Goal: Information Seeking & Learning: Find contact information

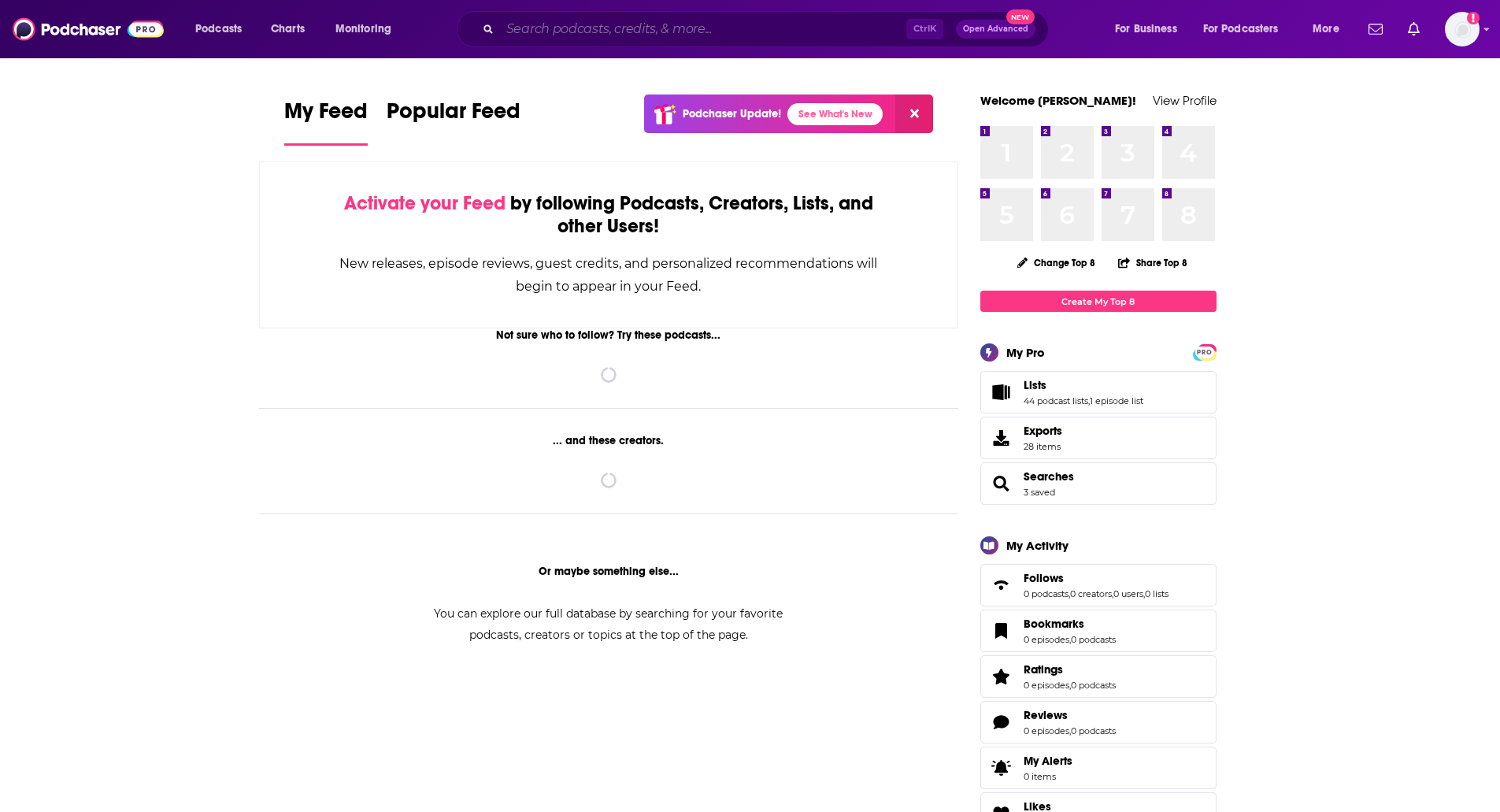
click at [679, 23] on input "Search podcasts, credits, & more..." at bounding box center [703, 29] width 406 height 25
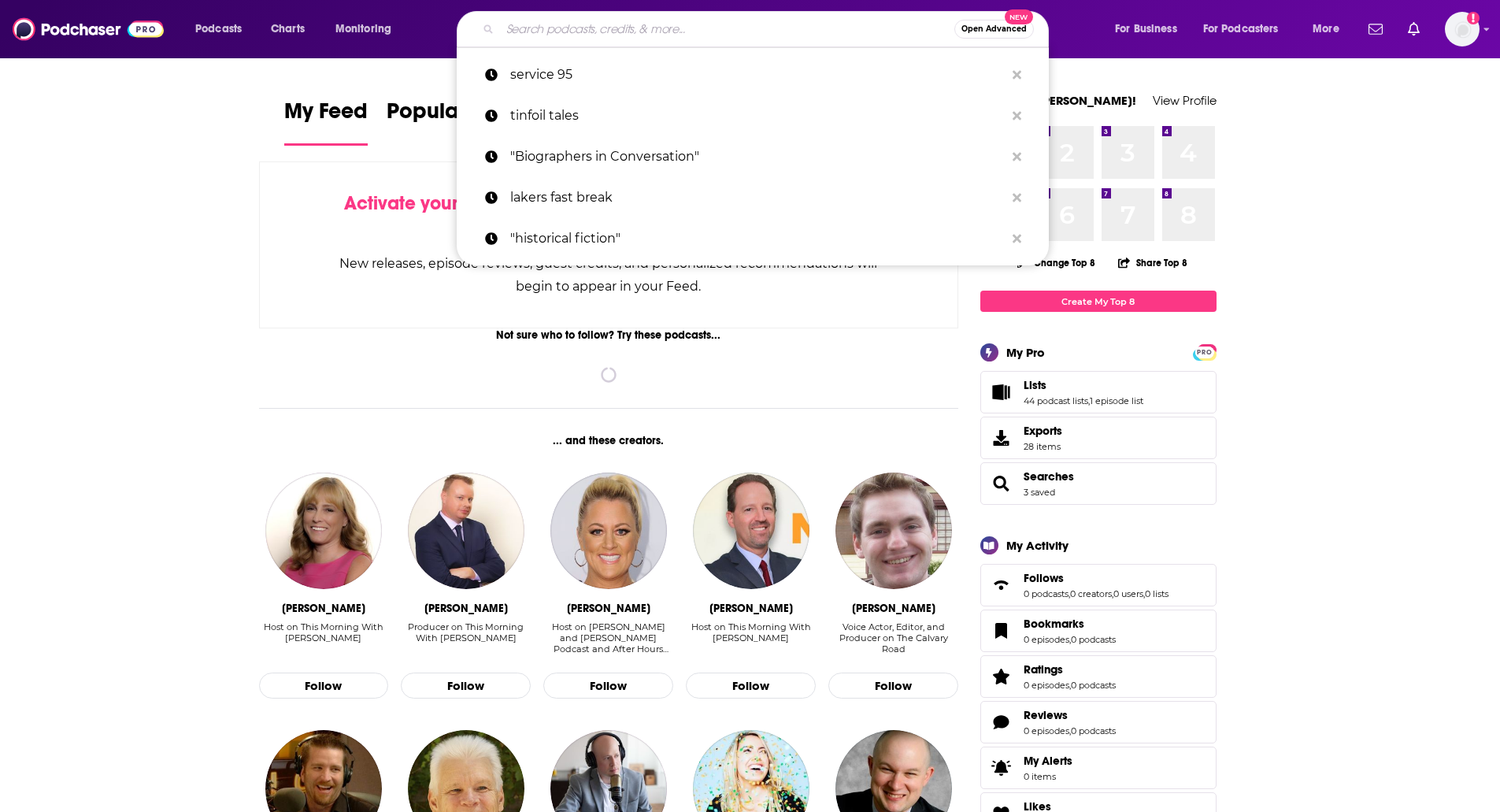
paste input "The Daily Zeitgeist"
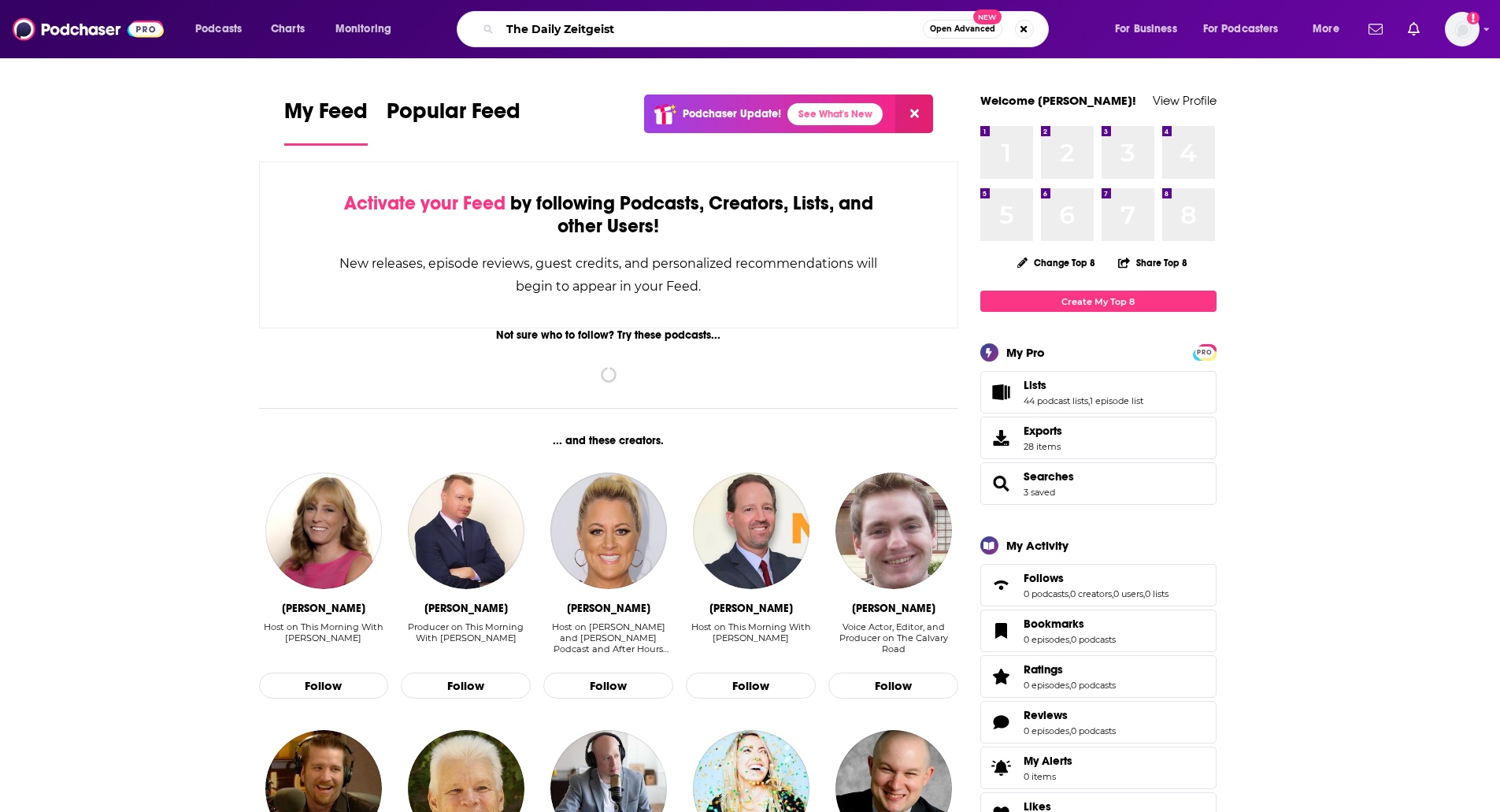
type input "The Daily Zeitgeist"
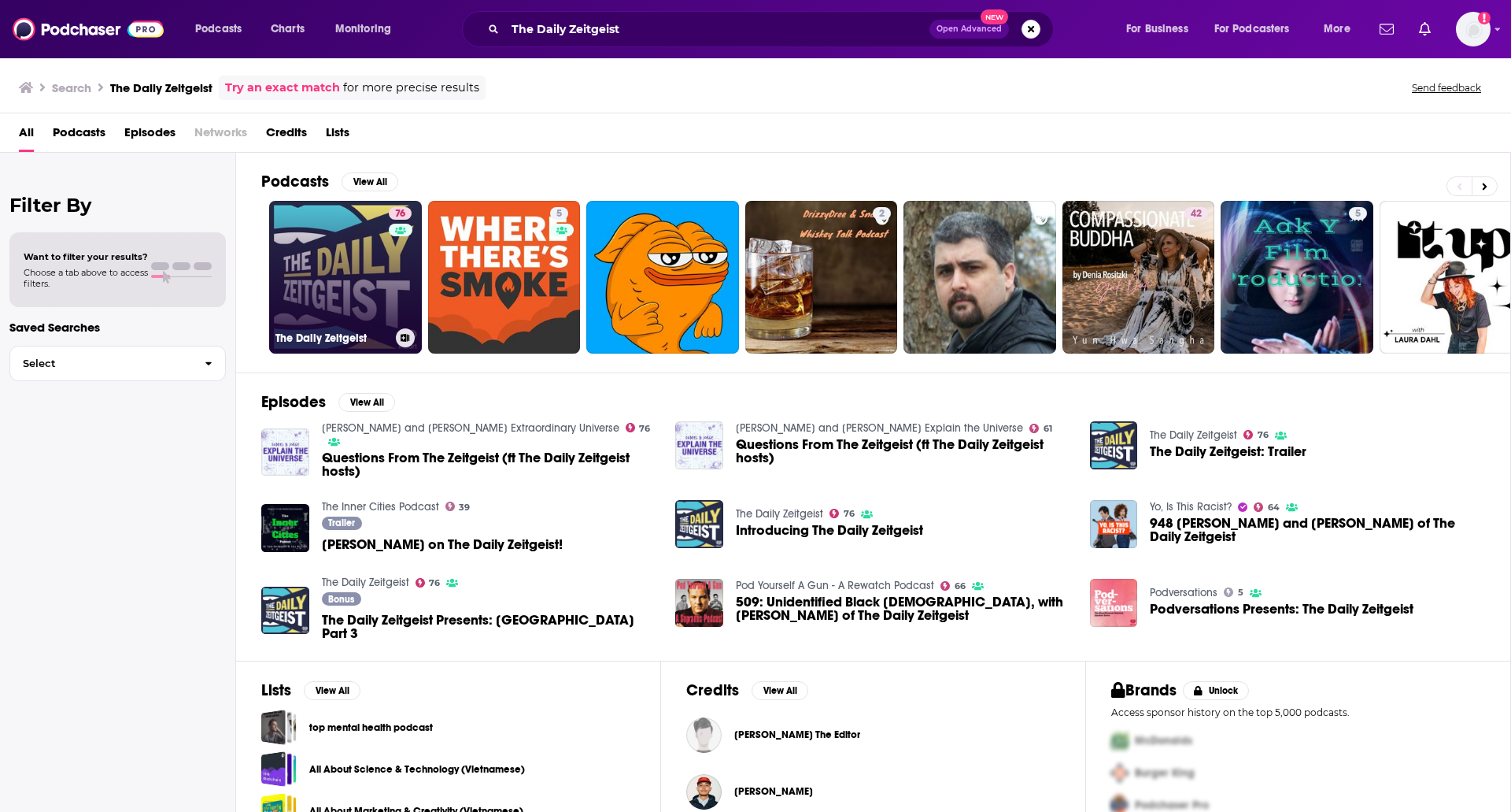
click at [347, 237] on link "76 The Daily Zeitgeist" at bounding box center [345, 277] width 152 height 152
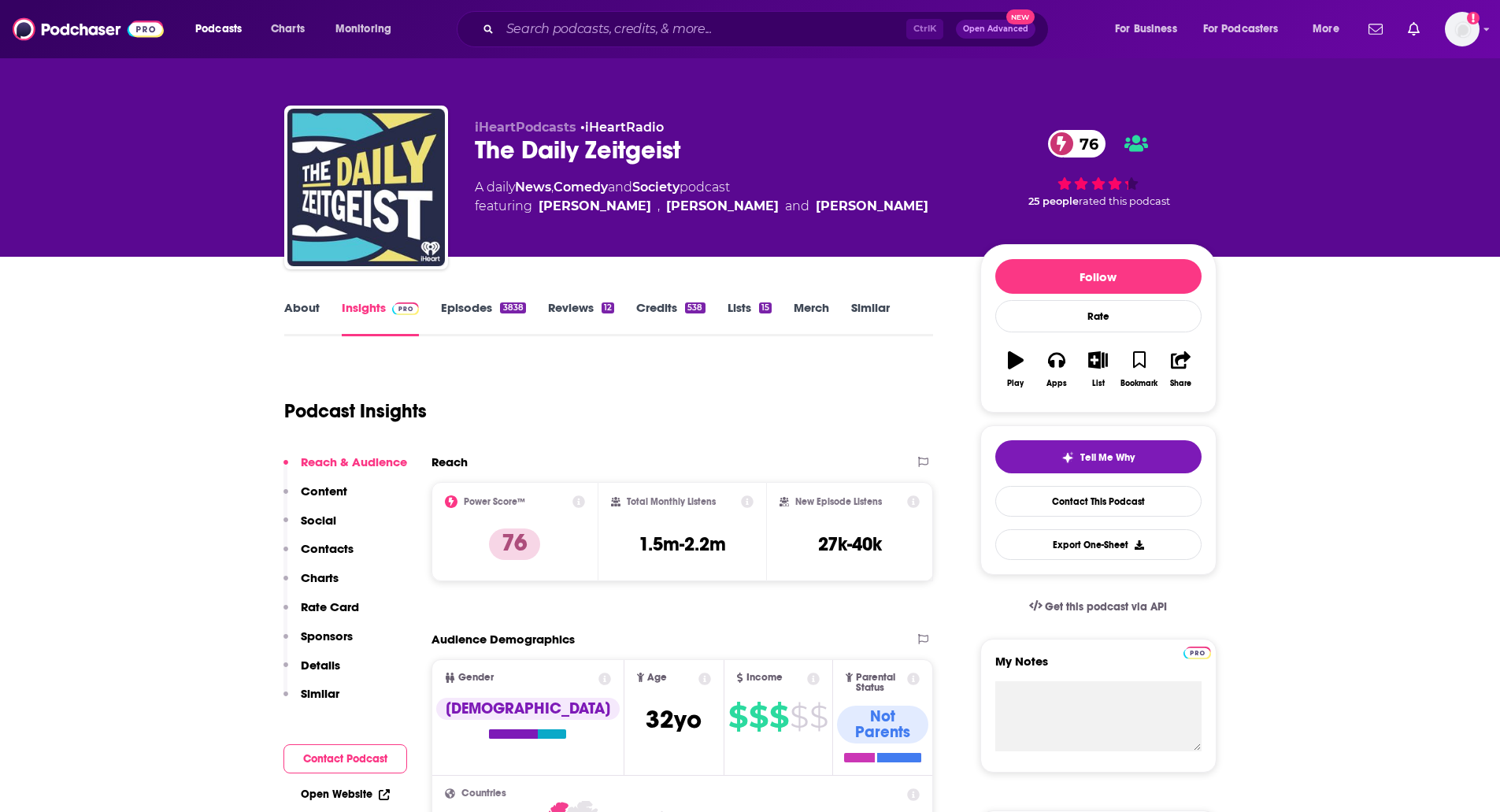
click at [291, 326] on link "About" at bounding box center [302, 318] width 35 height 36
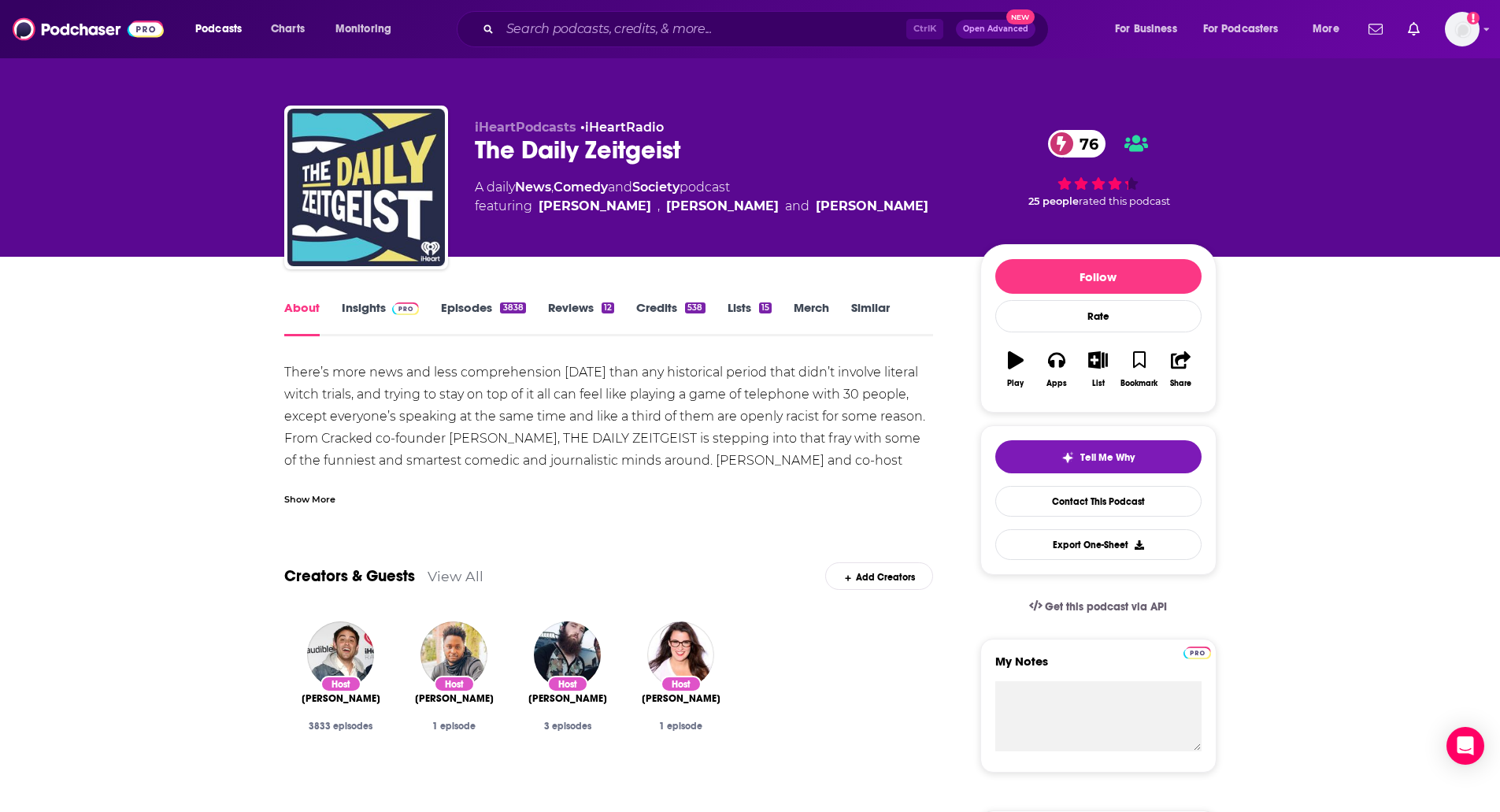
click at [300, 501] on div "Show More" at bounding box center [309, 498] width 51 height 15
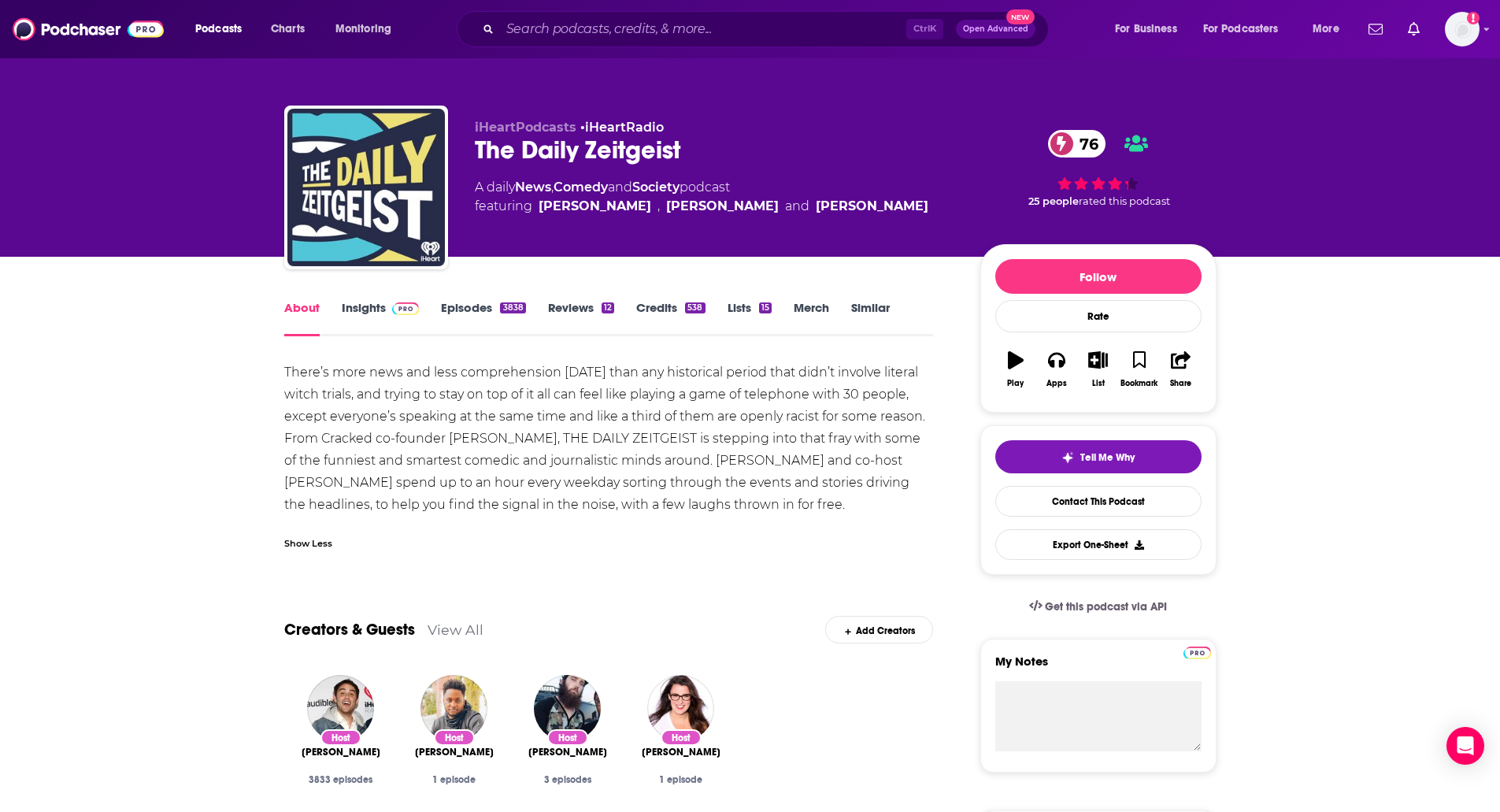
click at [394, 303] on img at bounding box center [405, 308] width 28 height 12
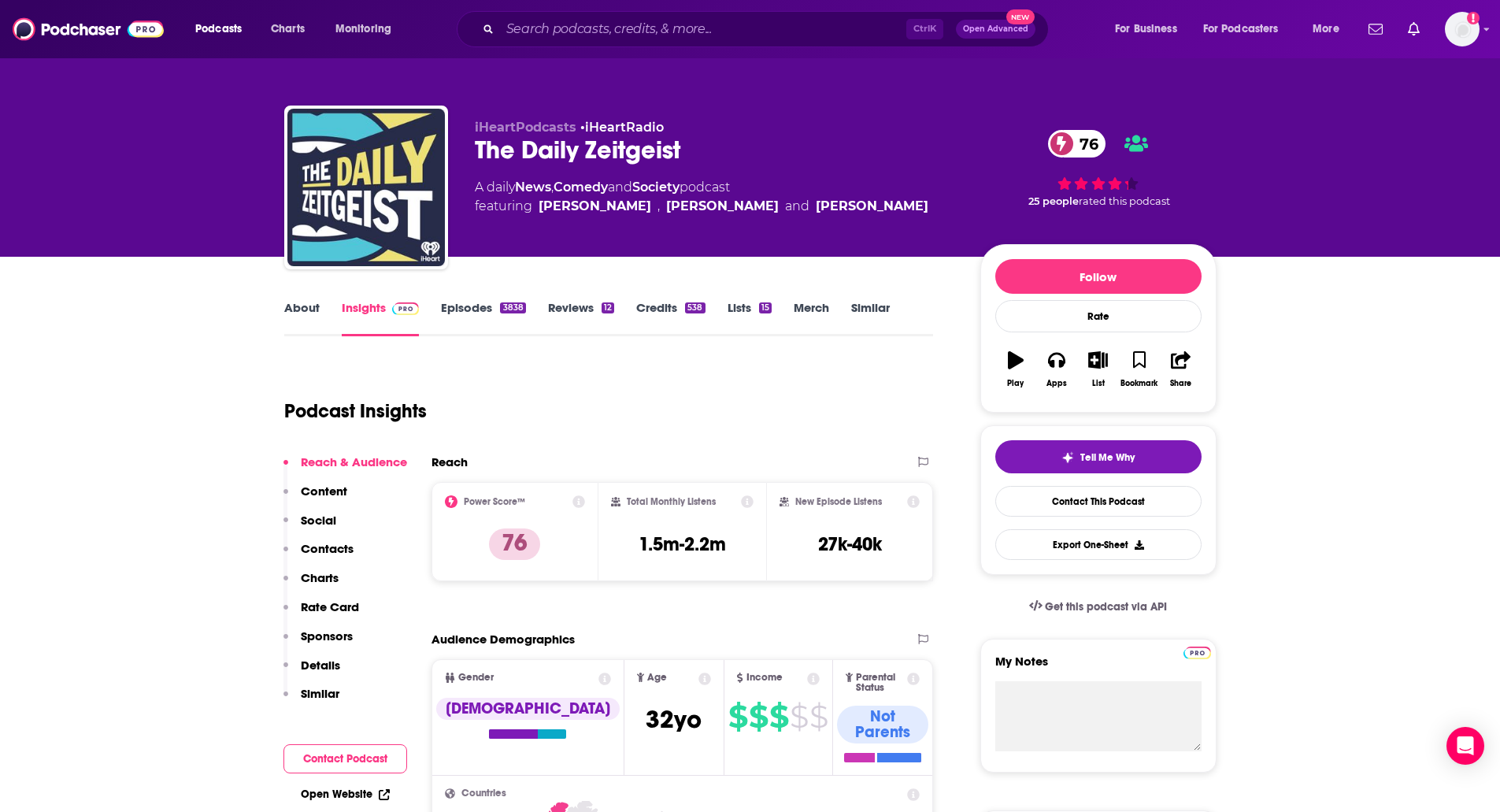
click at [319, 544] on p "Contacts" at bounding box center [327, 549] width 53 height 15
